Goal: Book appointment/travel/reservation

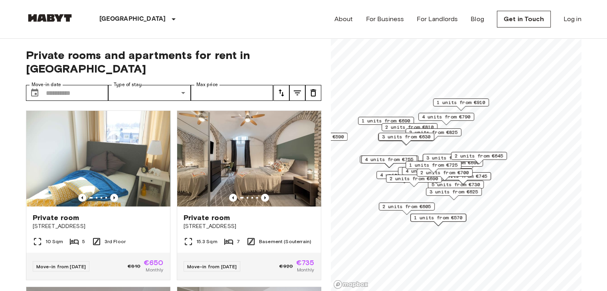
click at [296, 88] on icon "tune" at bounding box center [298, 93] width 10 height 10
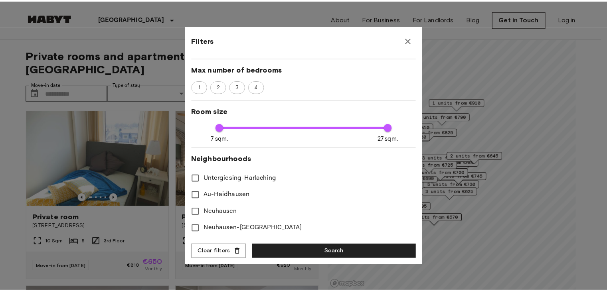
scroll to position [160, 0]
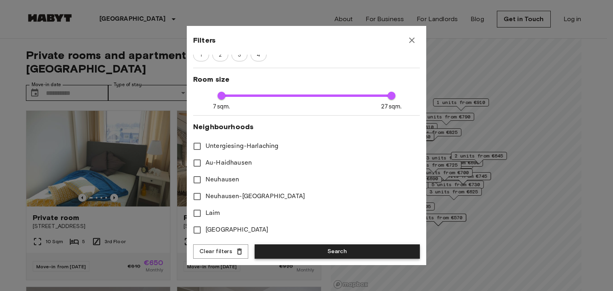
click at [335, 251] on button "Search" at bounding box center [337, 252] width 165 height 15
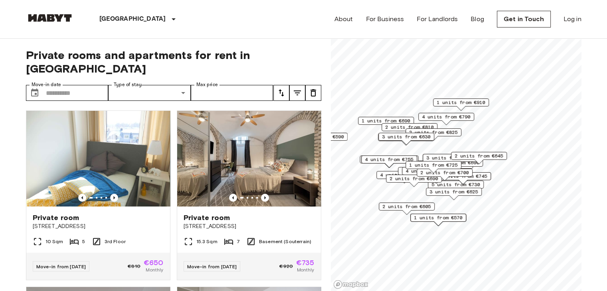
click at [283, 86] on button "tune" at bounding box center [281, 93] width 16 height 16
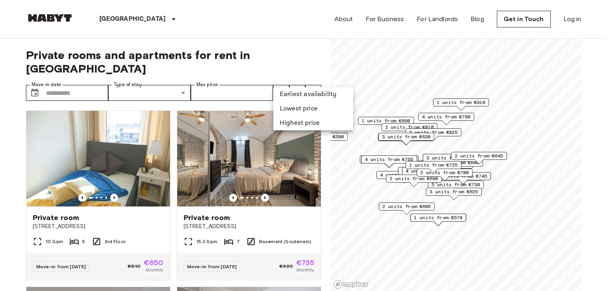
click at [312, 109] on li "Lowest price" at bounding box center [313, 109] width 80 height 14
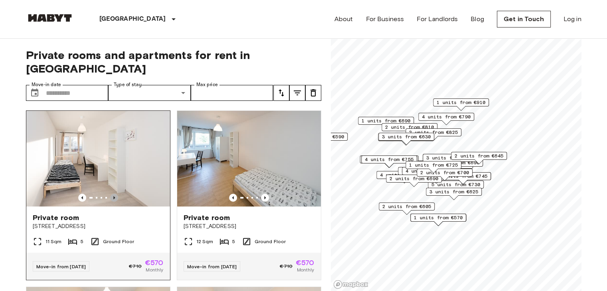
click at [115, 194] on icon "Previous image" at bounding box center [114, 198] width 8 height 8
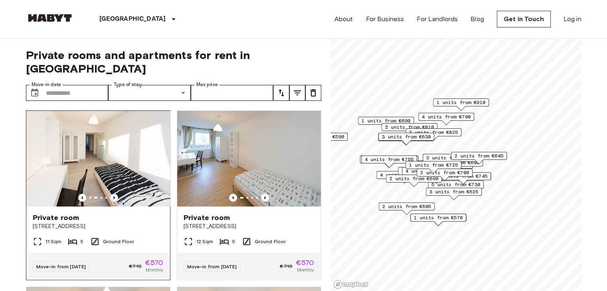
click at [114, 194] on icon "Previous image" at bounding box center [114, 198] width 8 height 8
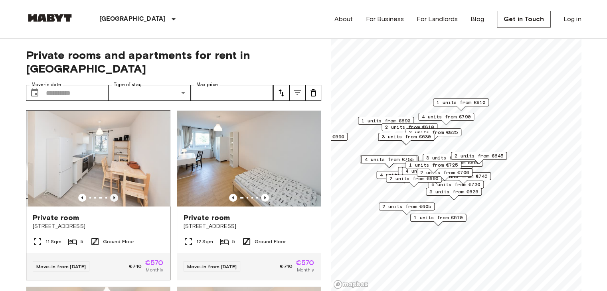
click at [113, 194] on icon "Previous image" at bounding box center [114, 198] width 8 height 8
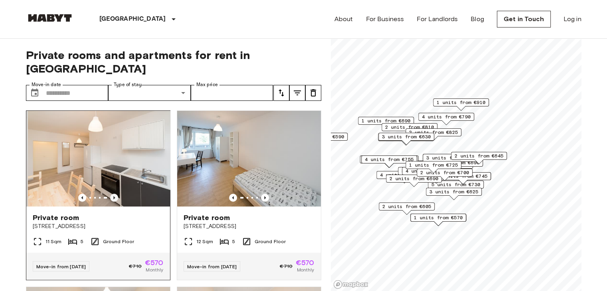
click at [113, 194] on icon "Previous image" at bounding box center [114, 198] width 8 height 8
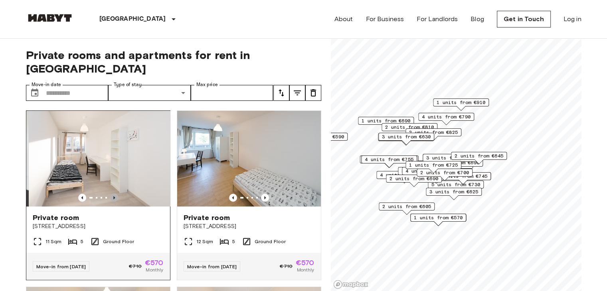
click at [113, 194] on icon "Previous image" at bounding box center [114, 198] width 8 height 8
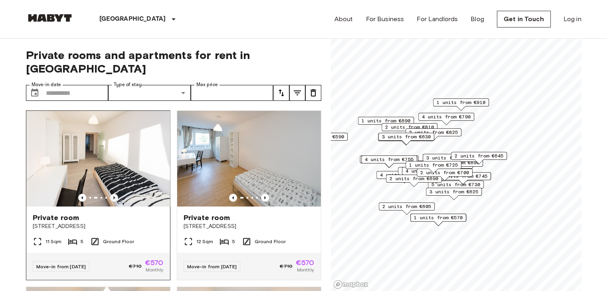
click at [113, 194] on icon "Previous image" at bounding box center [114, 198] width 8 height 8
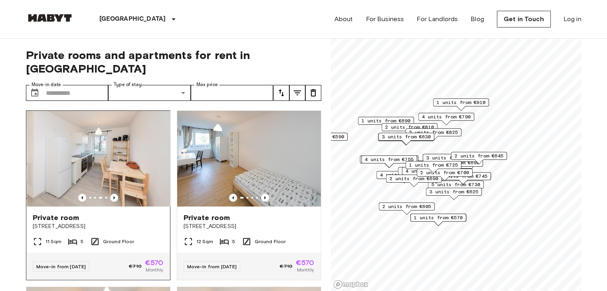
click at [110, 137] on img at bounding box center [99, 159] width 144 height 96
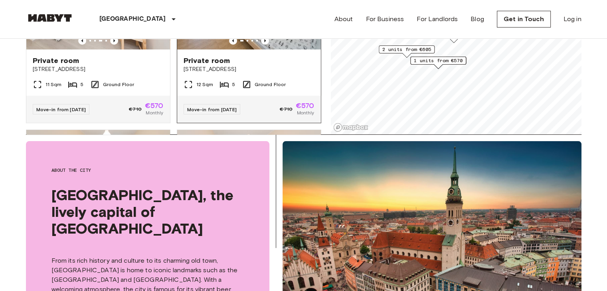
scroll to position [160, 0]
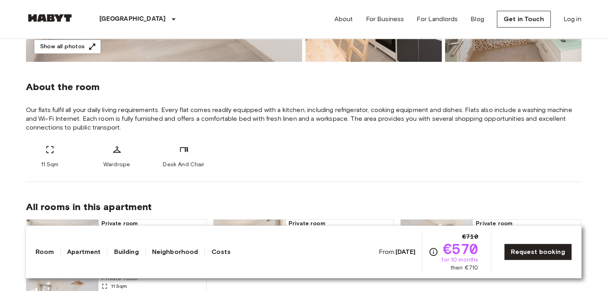
scroll to position [279, 0]
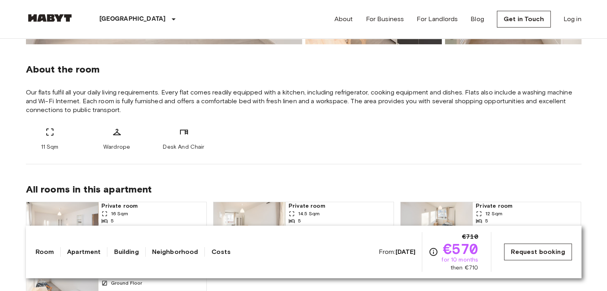
click at [541, 251] on link "Request booking" at bounding box center [537, 252] width 67 height 17
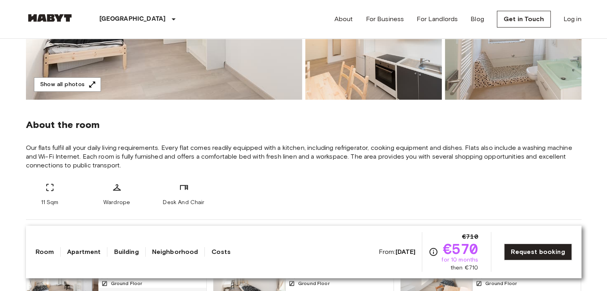
scroll to position [239, 0]
